Goal: Task Accomplishment & Management: Use online tool/utility

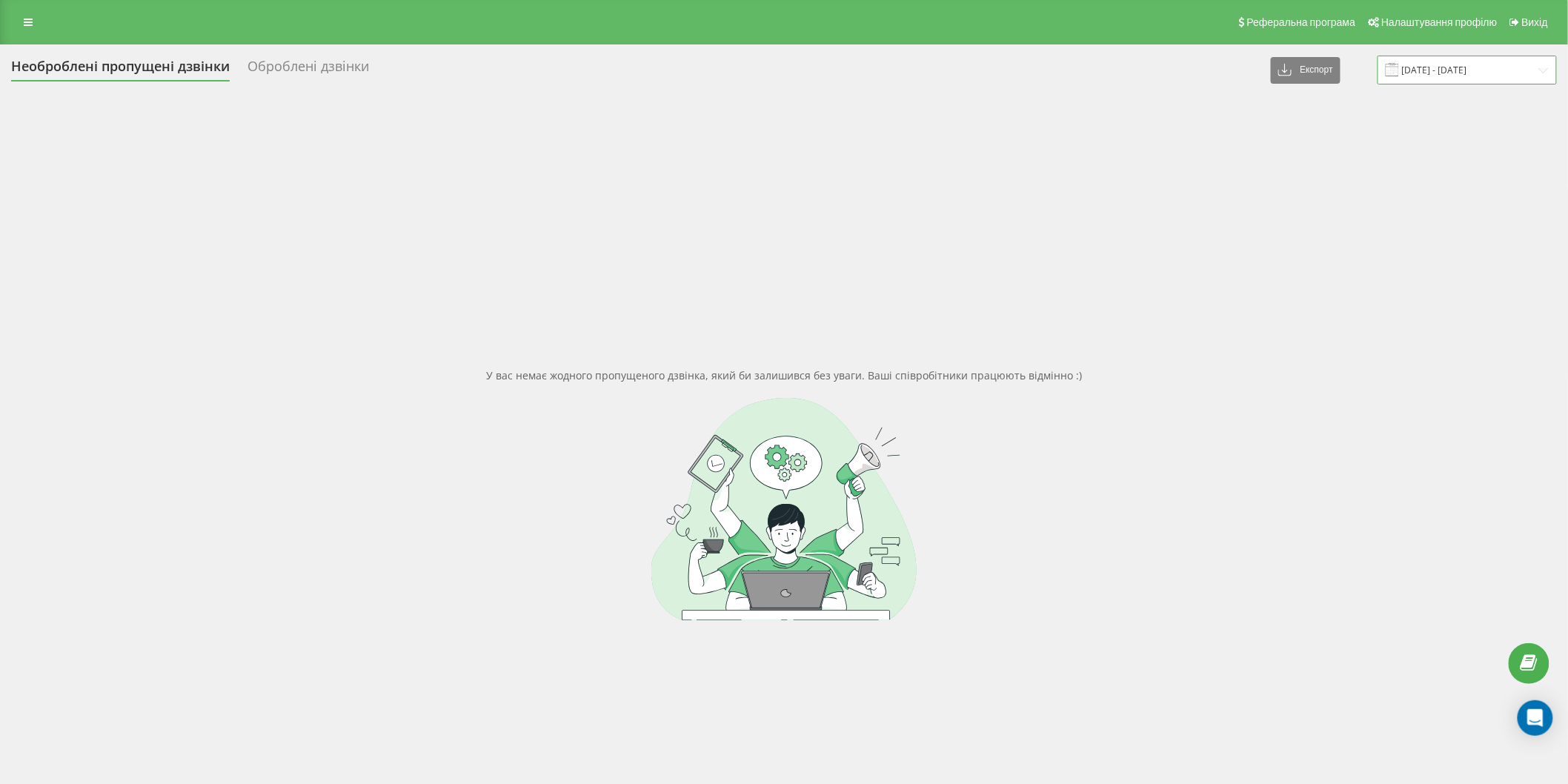
click at [1435, 70] on input "[DATE] - [DATE]" at bounding box center [1467, 70] width 180 height 29
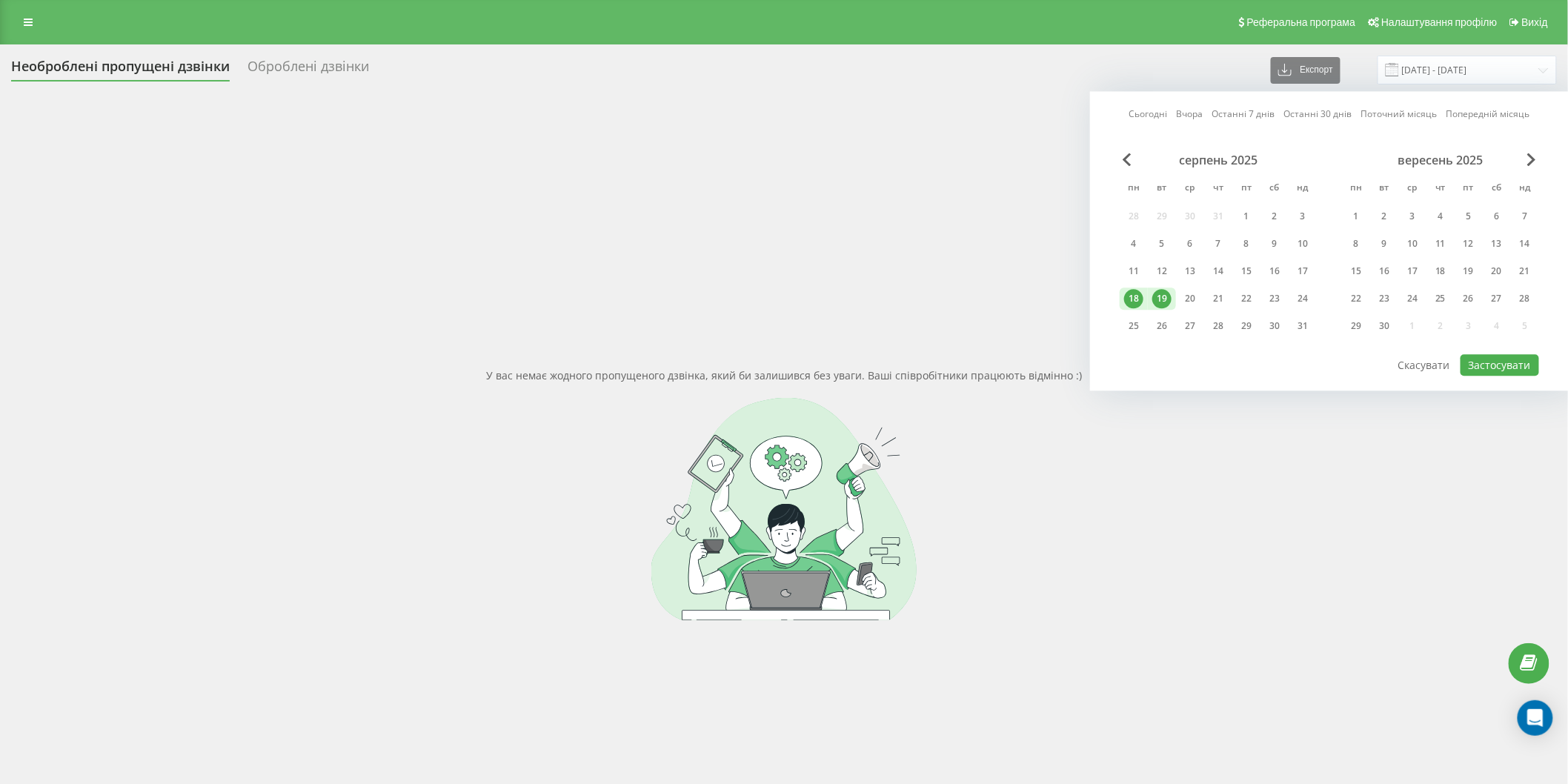
click at [1164, 301] on div "19" at bounding box center [1162, 298] width 19 height 19
click at [1187, 293] on div "20" at bounding box center [1190, 298] width 19 height 19
click at [1492, 369] on button "Застосувати" at bounding box center [1500, 365] width 79 height 22
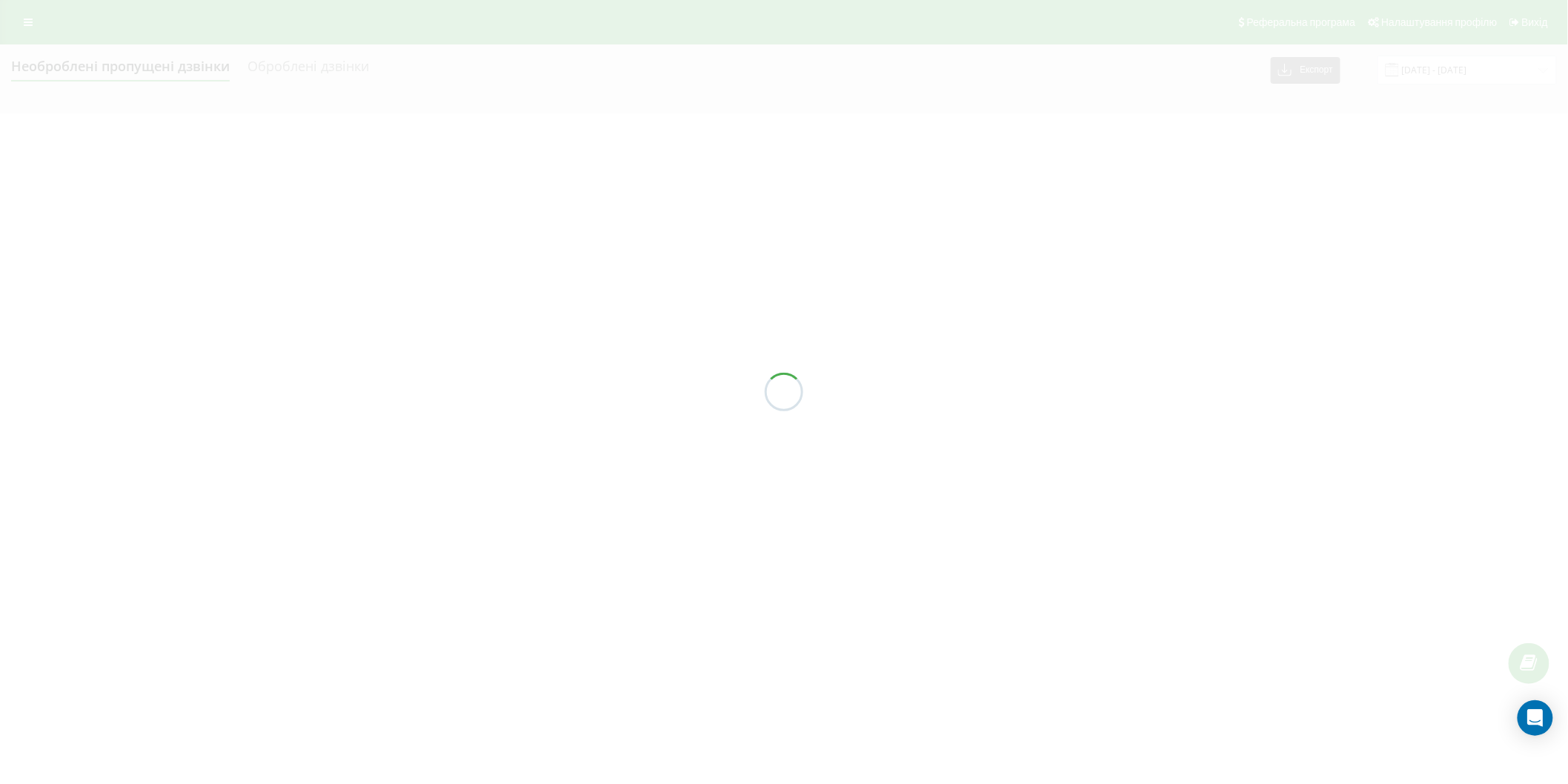
type input "[DATE] - [DATE]"
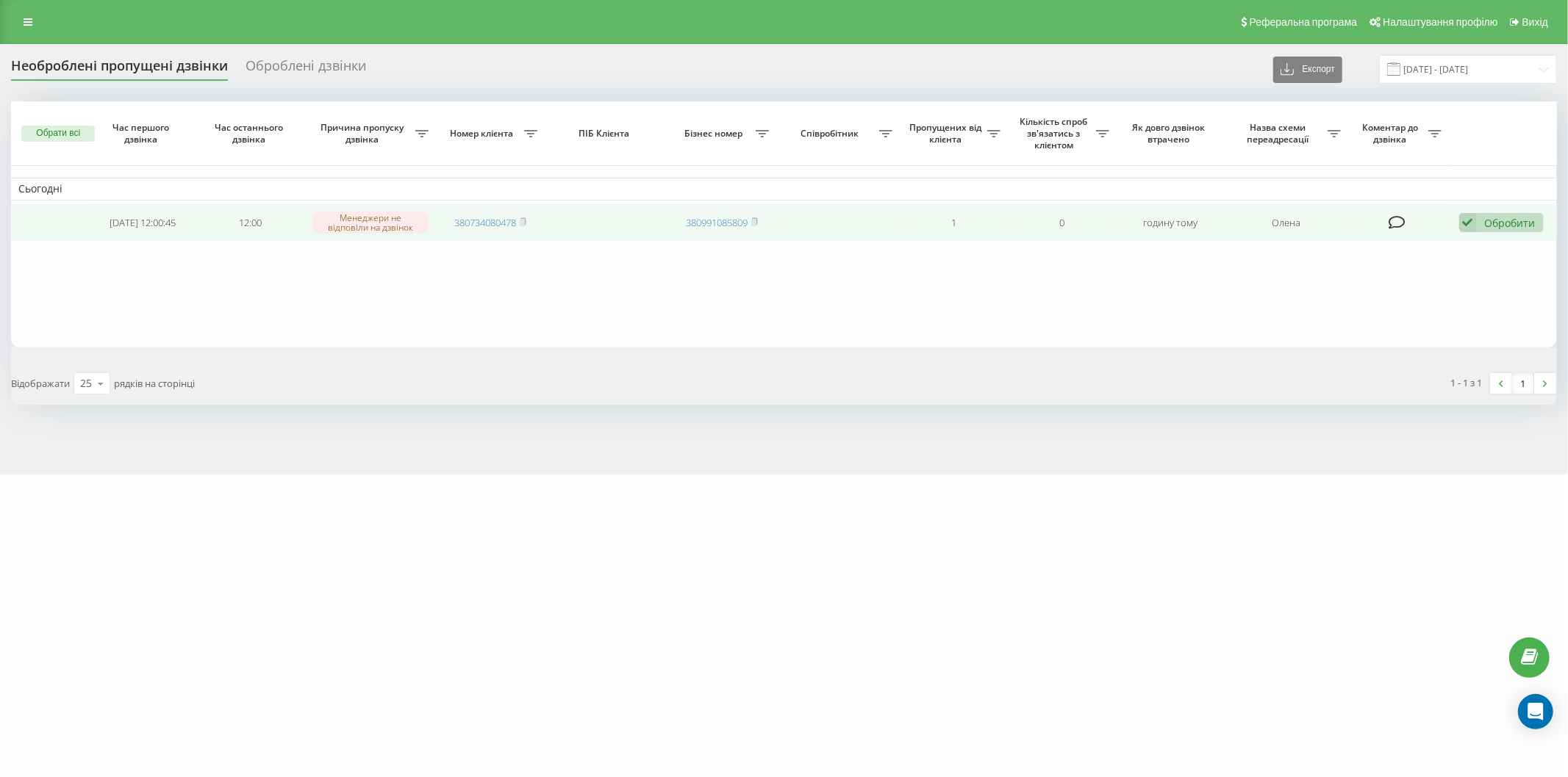
click at [1511, 224] on div "Обробити" at bounding box center [1509, 223] width 50 height 14
click at [1331, 320] on span "Інший варіант" at bounding box center [1315, 324] width 74 height 14
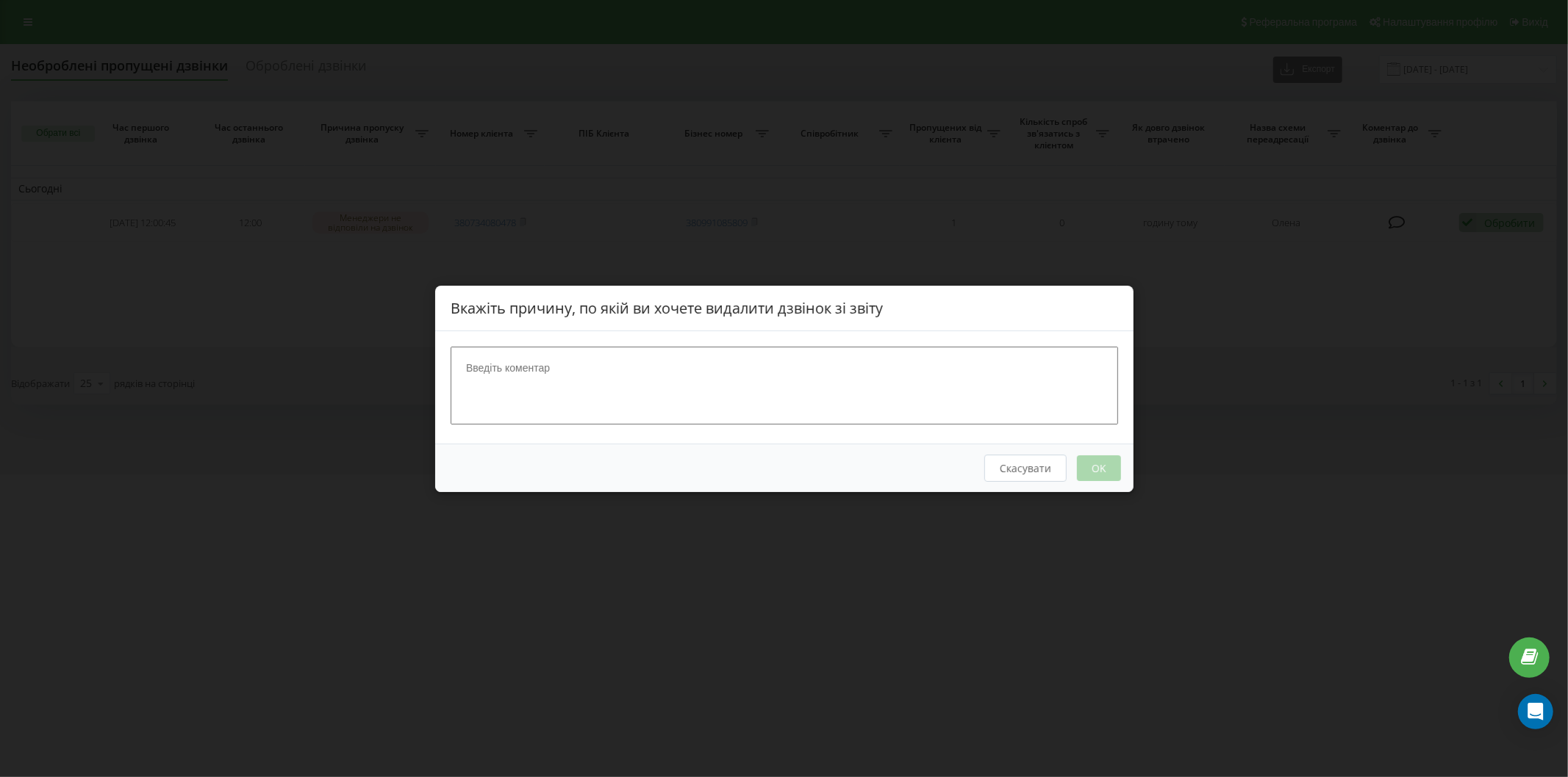
click at [578, 355] on textarea at bounding box center [784, 385] width 667 height 78
type textarea "тест"
click at [1085, 472] on button "OK" at bounding box center [1097, 468] width 44 height 26
